Goal: Task Accomplishment & Management: Complete application form

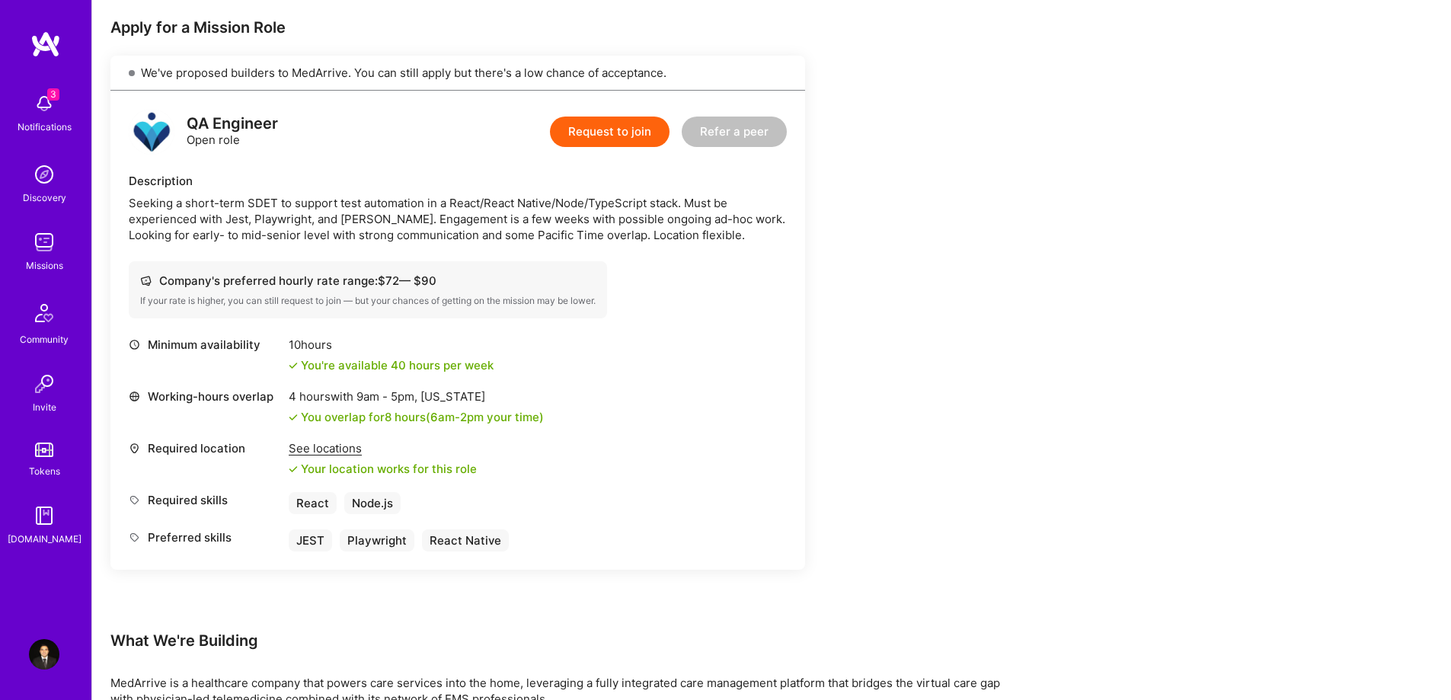
scroll to position [302, 0]
click at [594, 128] on button "Request to join" at bounding box center [610, 130] width 120 height 30
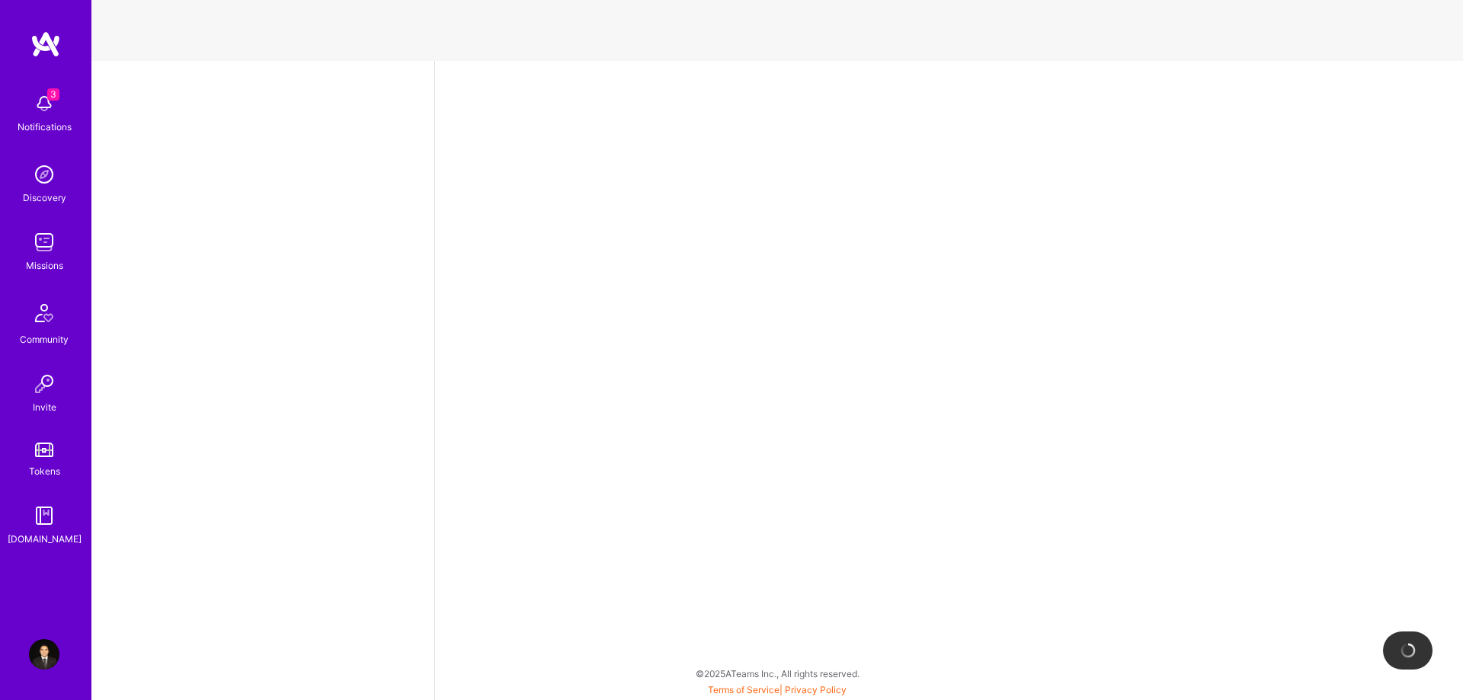
select select "CA"
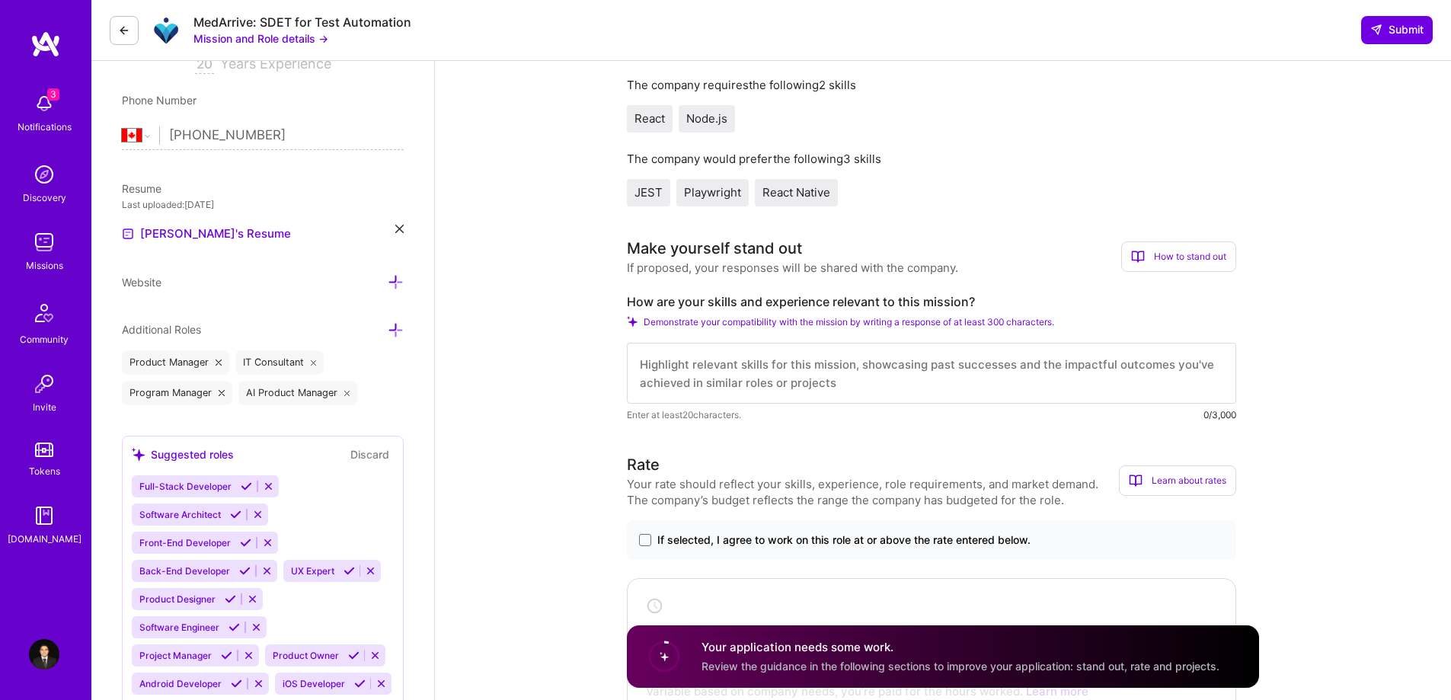
scroll to position [305, 0]
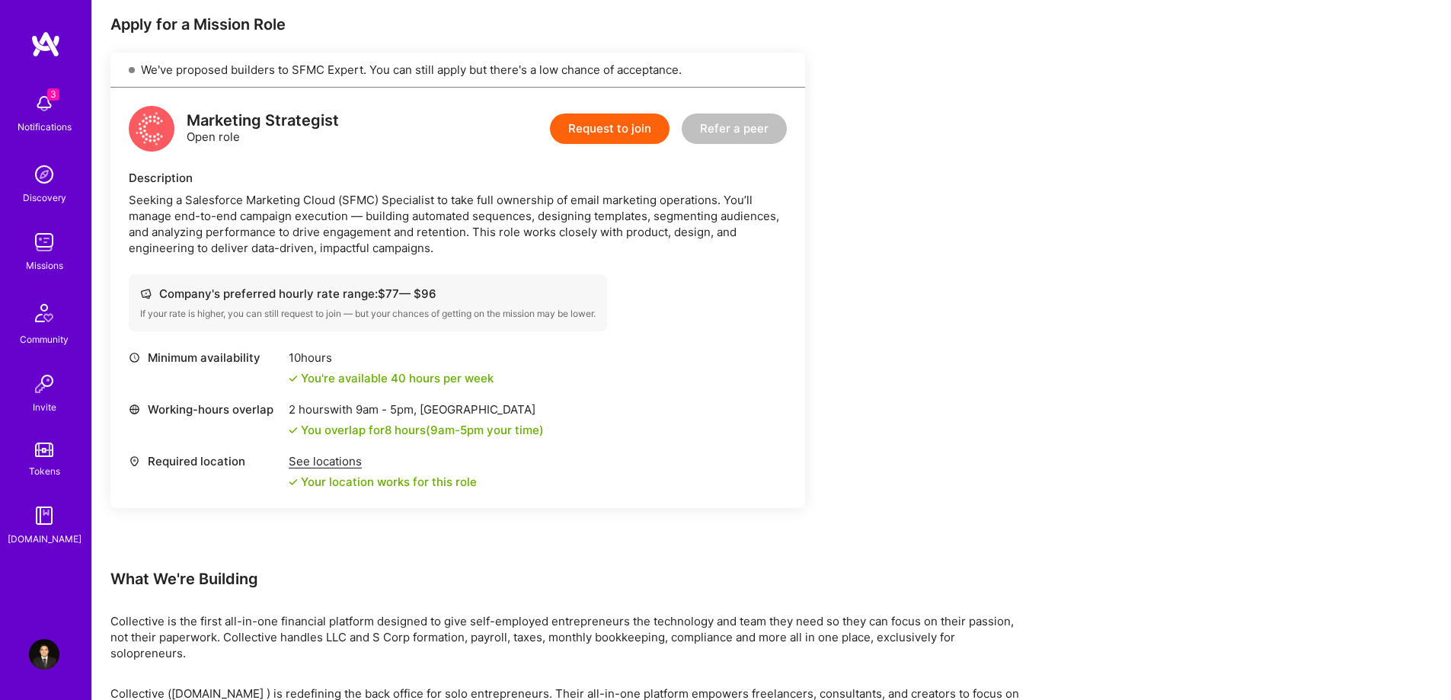
scroll to position [305, 0]
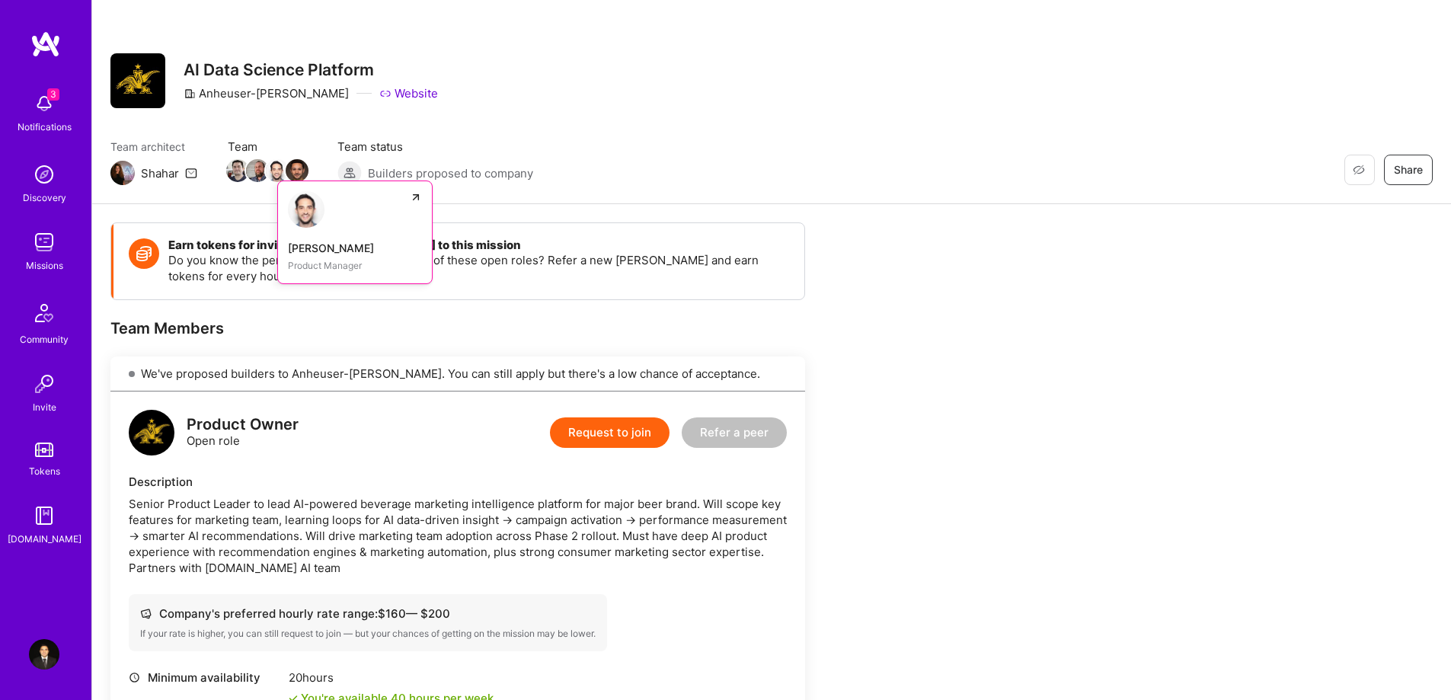
click at [267, 178] on img at bounding box center [277, 170] width 23 height 23
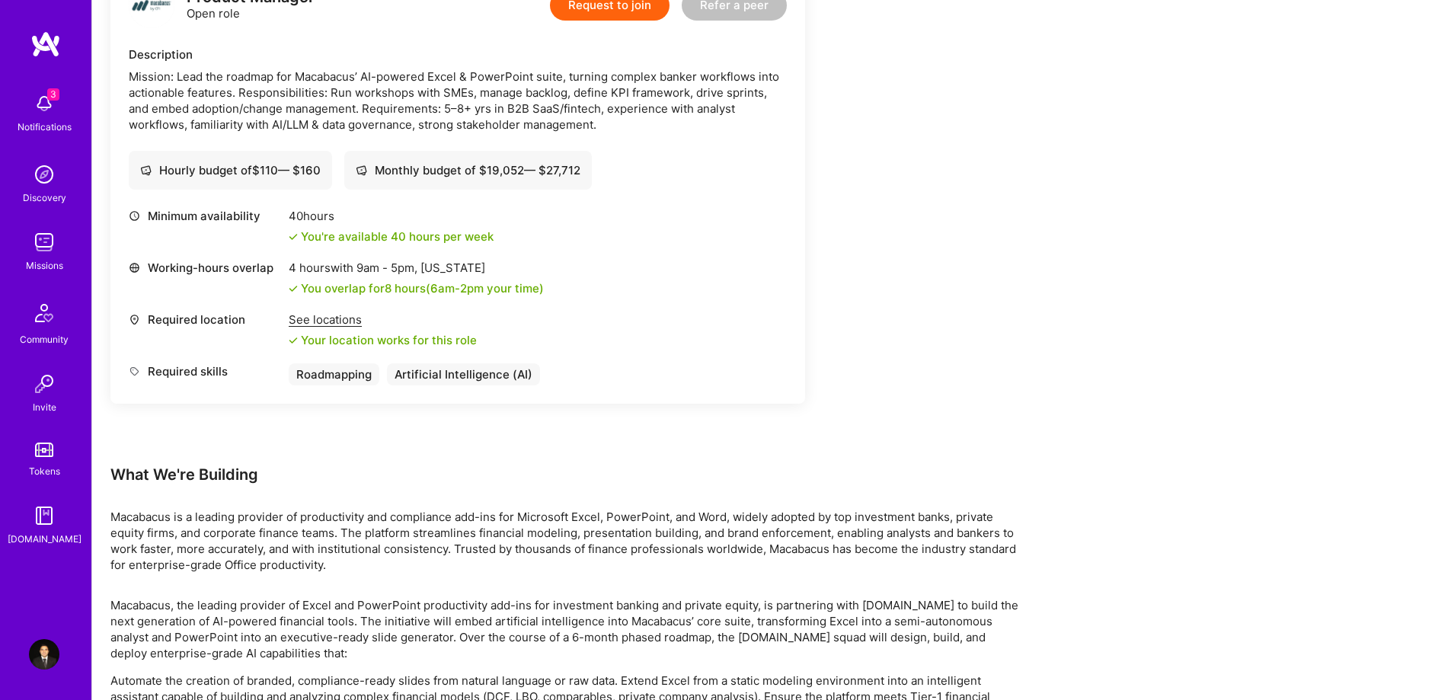
scroll to position [528, 0]
